Goal: Information Seeking & Learning: Learn about a topic

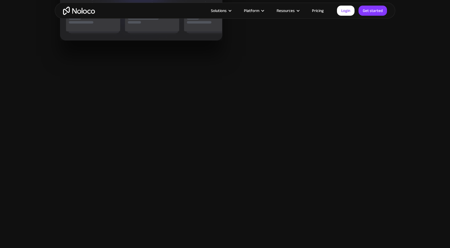
scroll to position [824, 0]
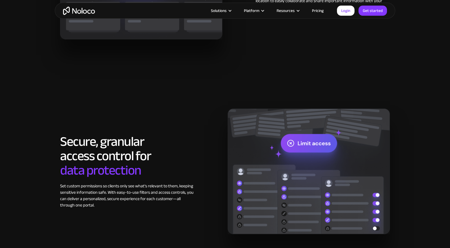
click at [317, 11] on link "Pricing" at bounding box center [317, 10] width 25 height 7
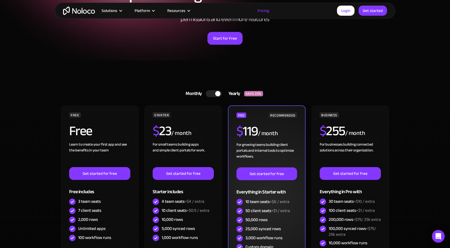
scroll to position [133, 0]
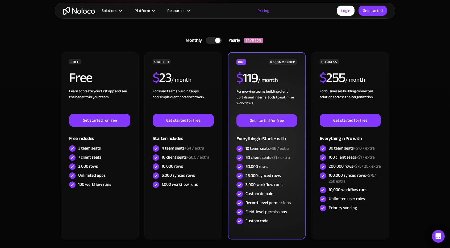
click at [259, 159] on div "50 client seats +$1 / extra" at bounding box center [267, 157] width 44 height 6
click at [263, 166] on div "50,000 rows" at bounding box center [256, 167] width 22 height 6
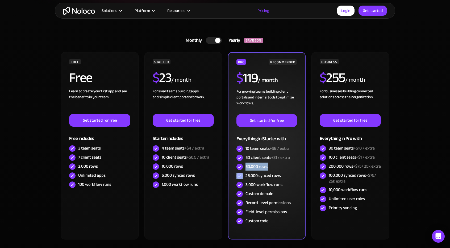
click at [263, 166] on div "50,000 rows" at bounding box center [256, 167] width 22 height 6
click at [262, 177] on div "25,000 synced rows" at bounding box center [262, 176] width 35 height 6
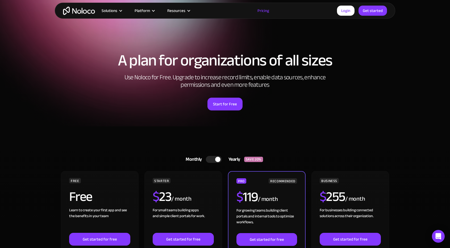
scroll to position [0, 0]
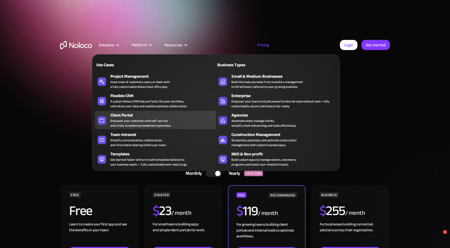
click at [134, 119] on div "Empower your customers with self-service and a fully-branded personalized exper…" at bounding box center [140, 123] width 61 height 10
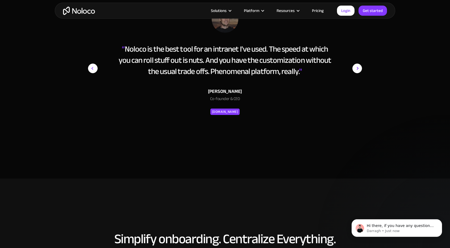
scroll to position [2366, 0]
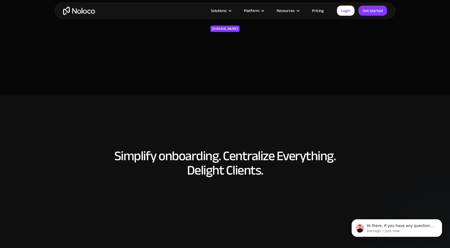
drag, startPoint x: 254, startPoint y: 75, endPoint x: 225, endPoint y: 108, distance: 43.7
drag, startPoint x: 225, startPoint y: 108, endPoint x: 200, endPoint y: 113, distance: 25.5
click at [200, 113] on section "Simplify onboarding. Centralize Everything. Delight Clients. Streamline onboard…" at bounding box center [225, 220] width 450 height 250
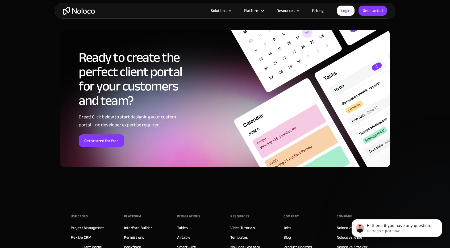
scroll to position [2925, 0]
